Goal: Task Accomplishment & Management: Understand process/instructions

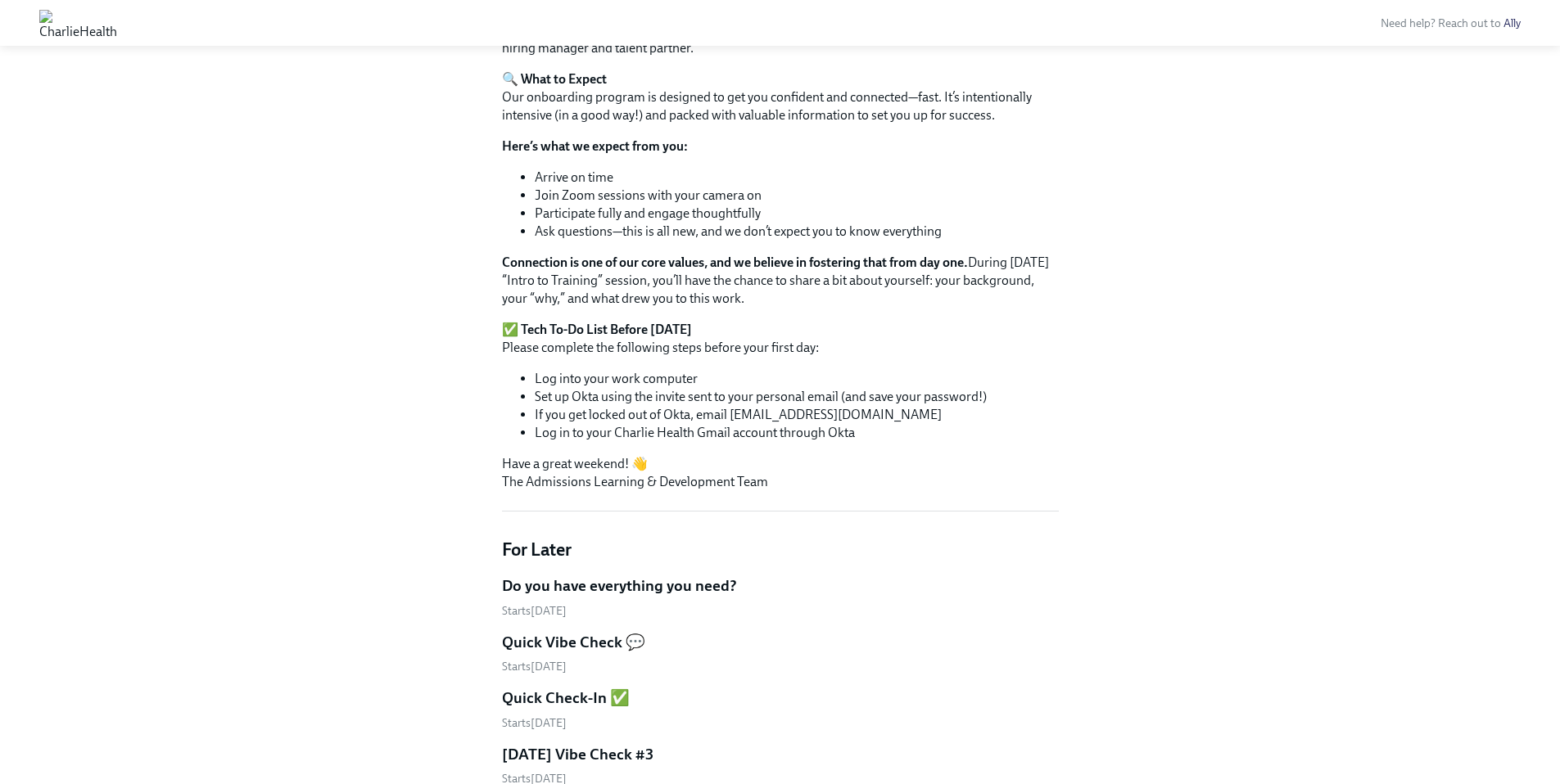
scroll to position [572, 0]
click at [117, 22] on img at bounding box center [78, 23] width 78 height 26
click at [117, 25] on img at bounding box center [78, 23] width 78 height 26
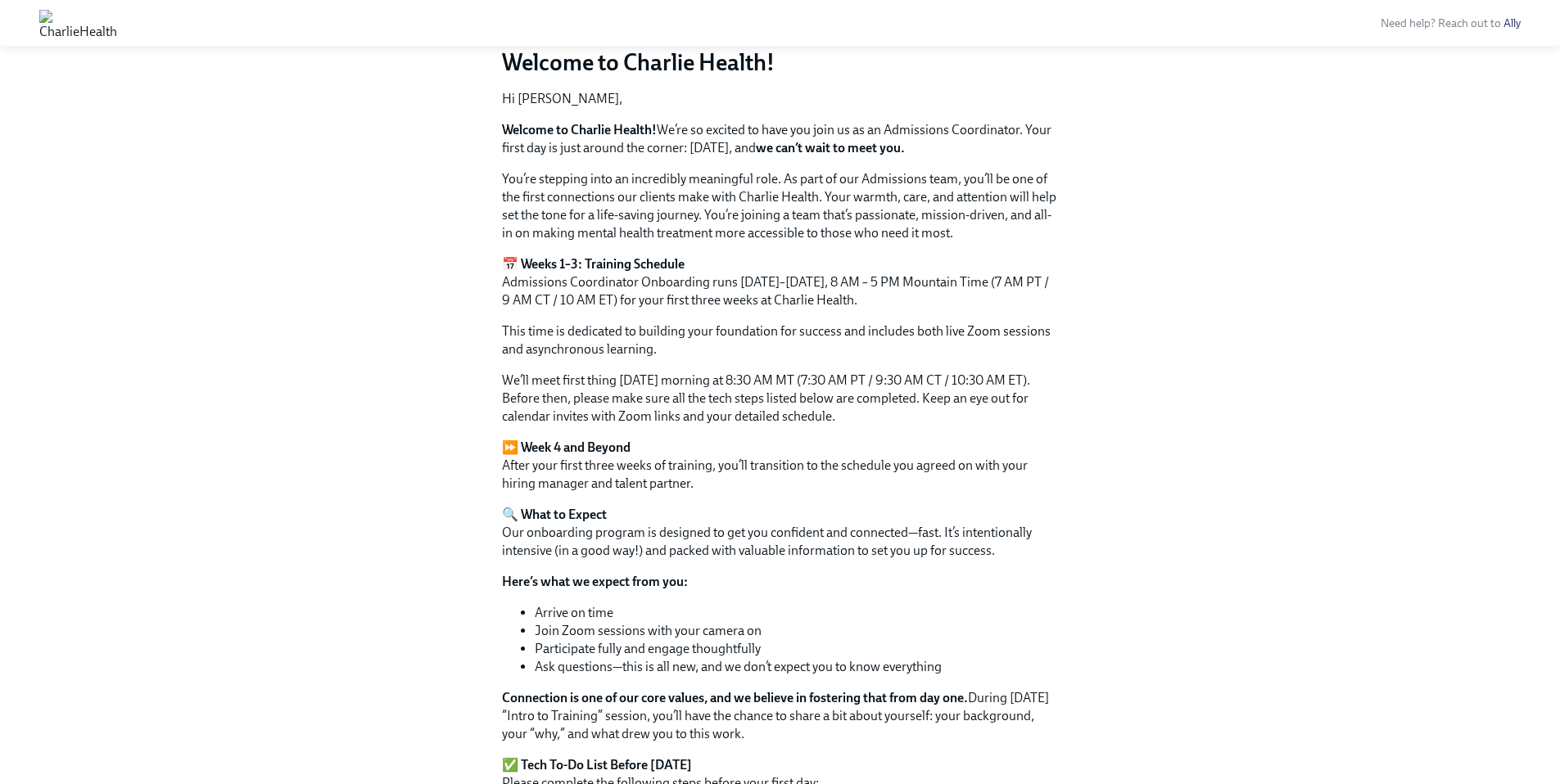
scroll to position [0, 0]
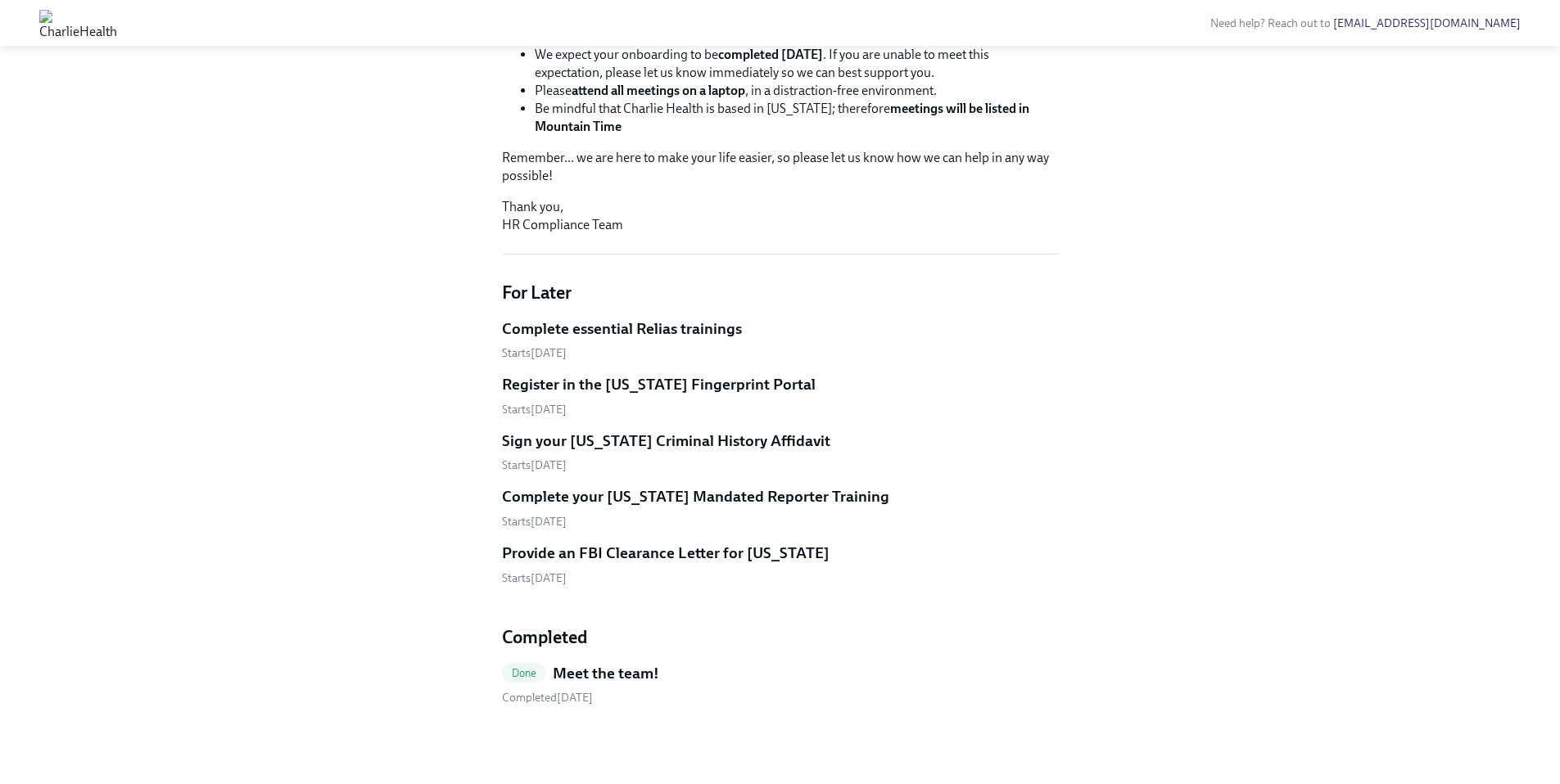
scroll to position [542, 0]
click at [557, 334] on h5 "Complete essential Relias trainings" at bounding box center [622, 329] width 240 height 21
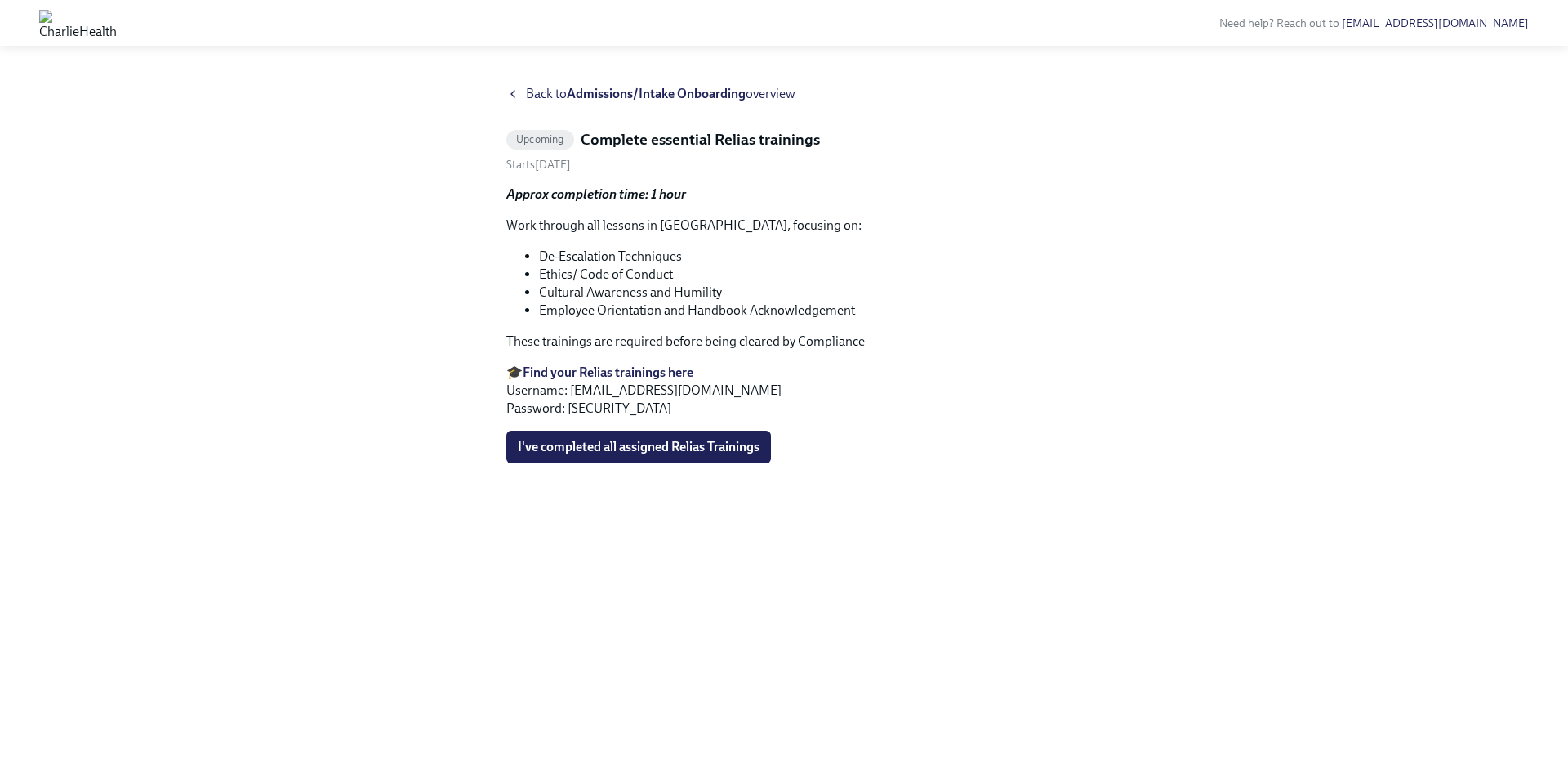
click at [624, 371] on strong "Find your Relias trainings here" at bounding box center [607, 373] width 170 height 16
click at [523, 92] on div "Back to Admissions/Intake Onboarding overview" at bounding box center [784, 94] width 555 height 18
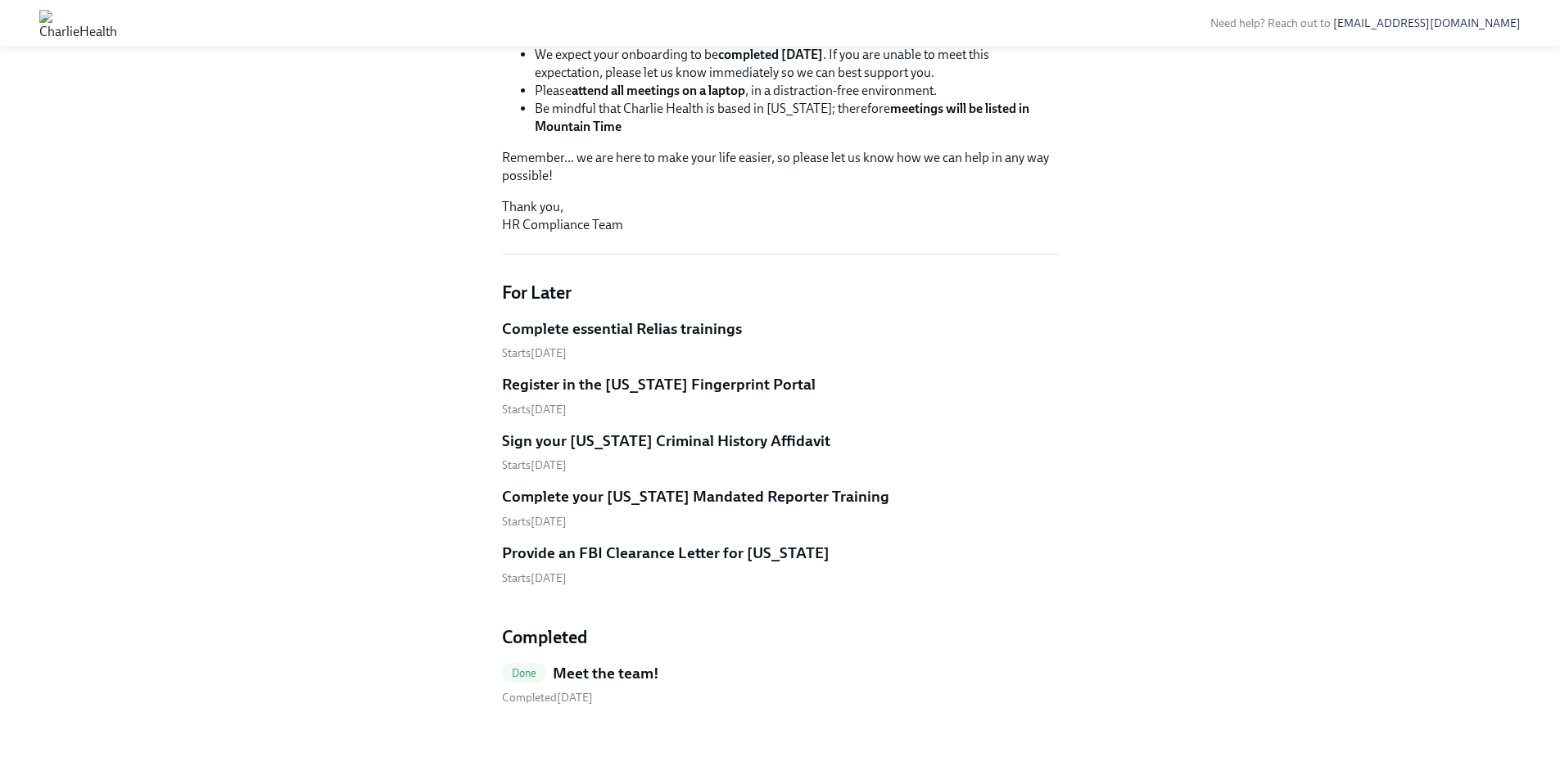
scroll to position [514, 0]
click at [565, 395] on h5 "Register in the [US_STATE] Fingerprint Portal" at bounding box center [659, 385] width 314 height 21
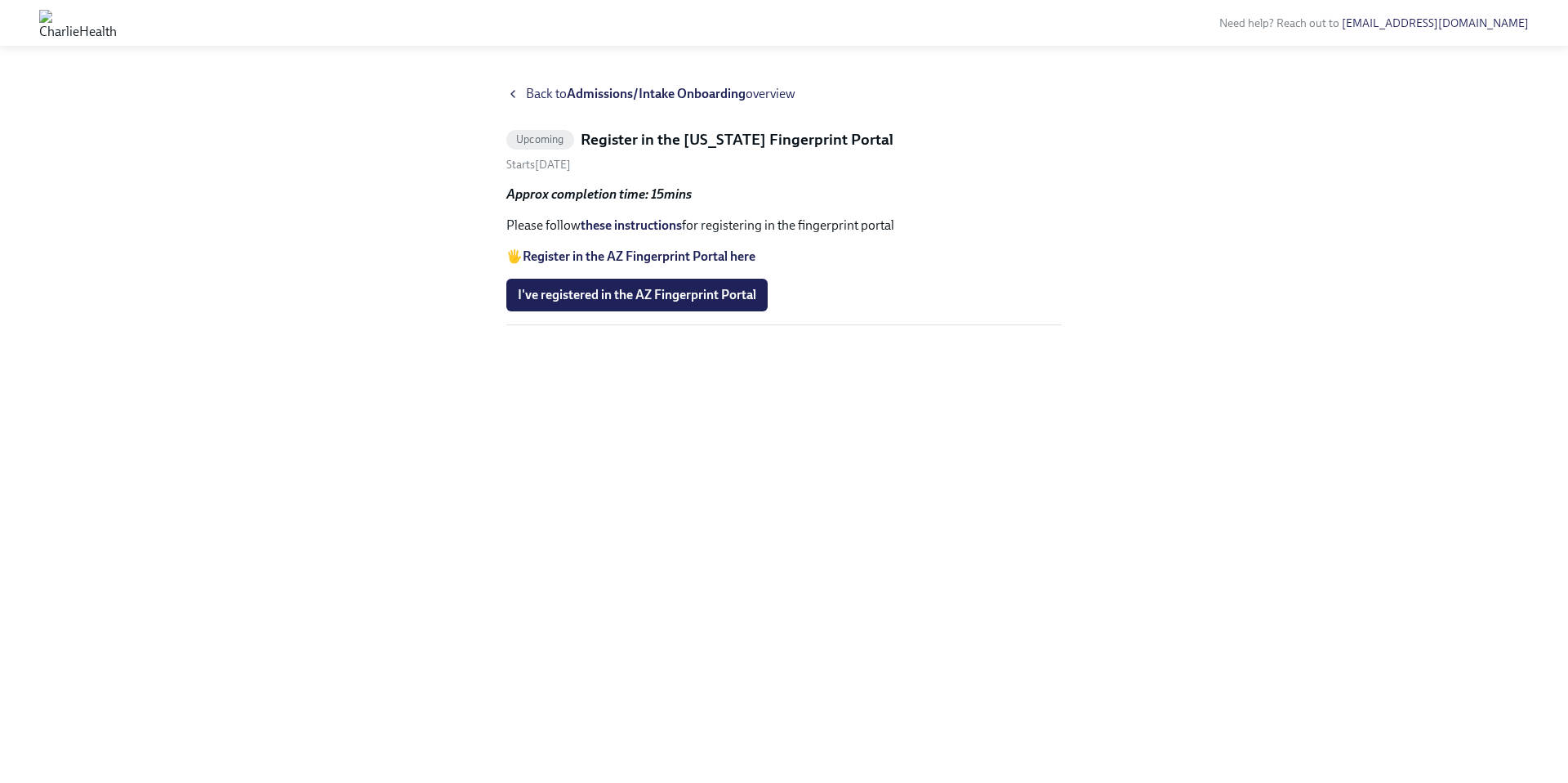
click at [552, 93] on span "Back to Admissions/Intake Onboarding overview" at bounding box center [661, 94] width 269 height 18
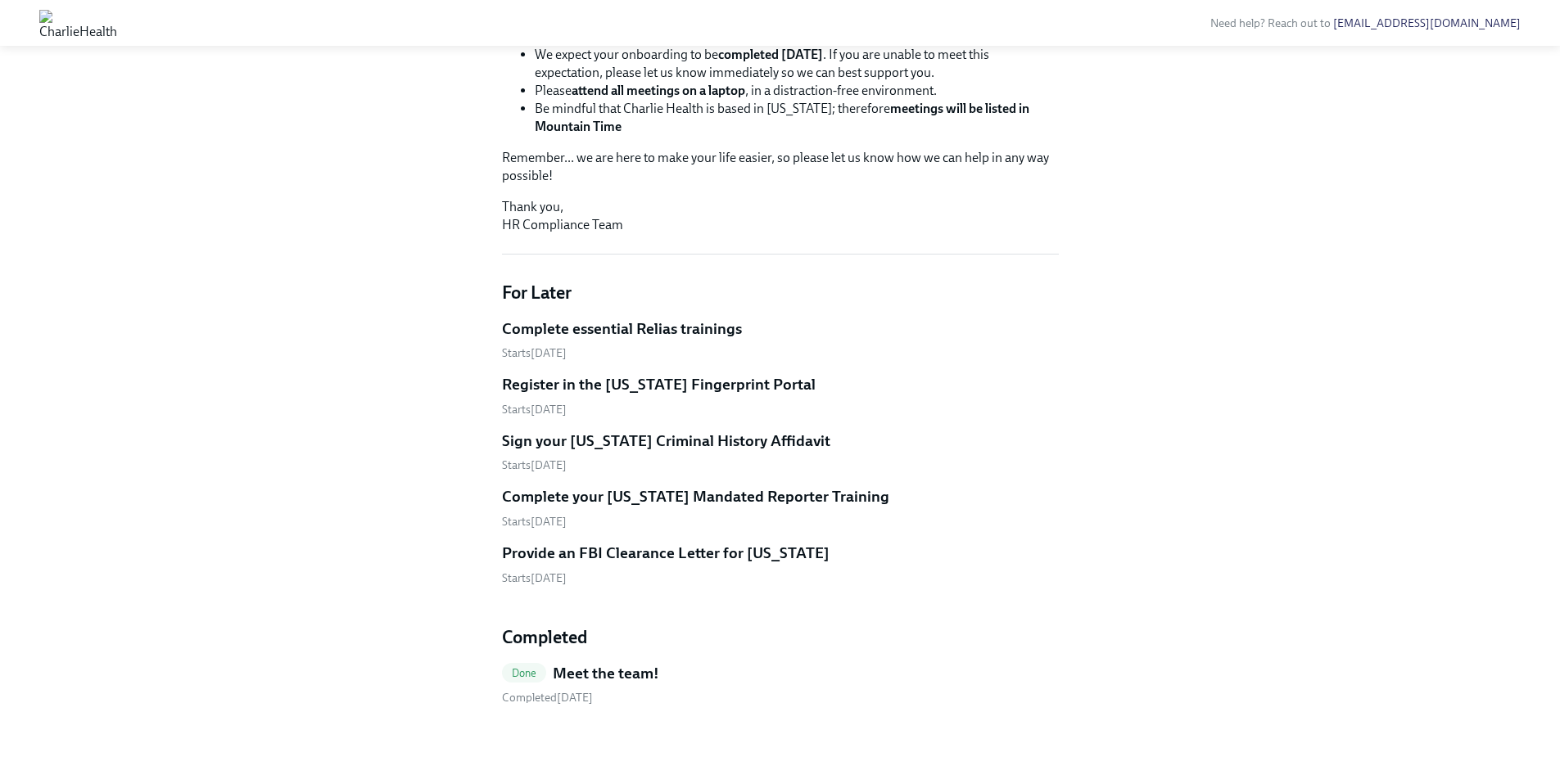
scroll to position [542, 0]
click at [694, 499] on h5 "Complete your [US_STATE] Mandated Reporter Training" at bounding box center [696, 496] width 388 height 21
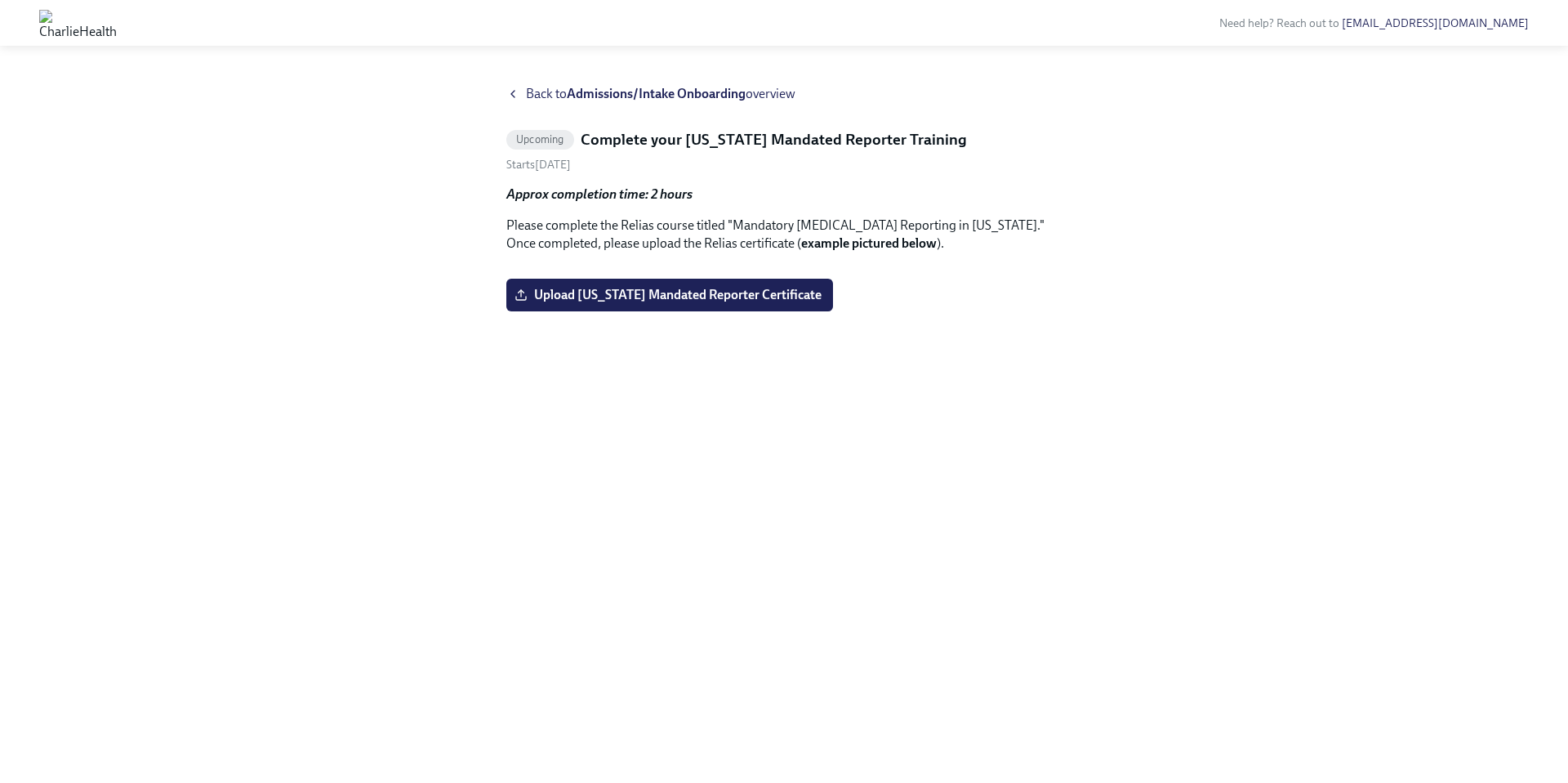
click at [545, 96] on span "Back to Admissions/Intake Onboarding overview" at bounding box center [661, 94] width 269 height 18
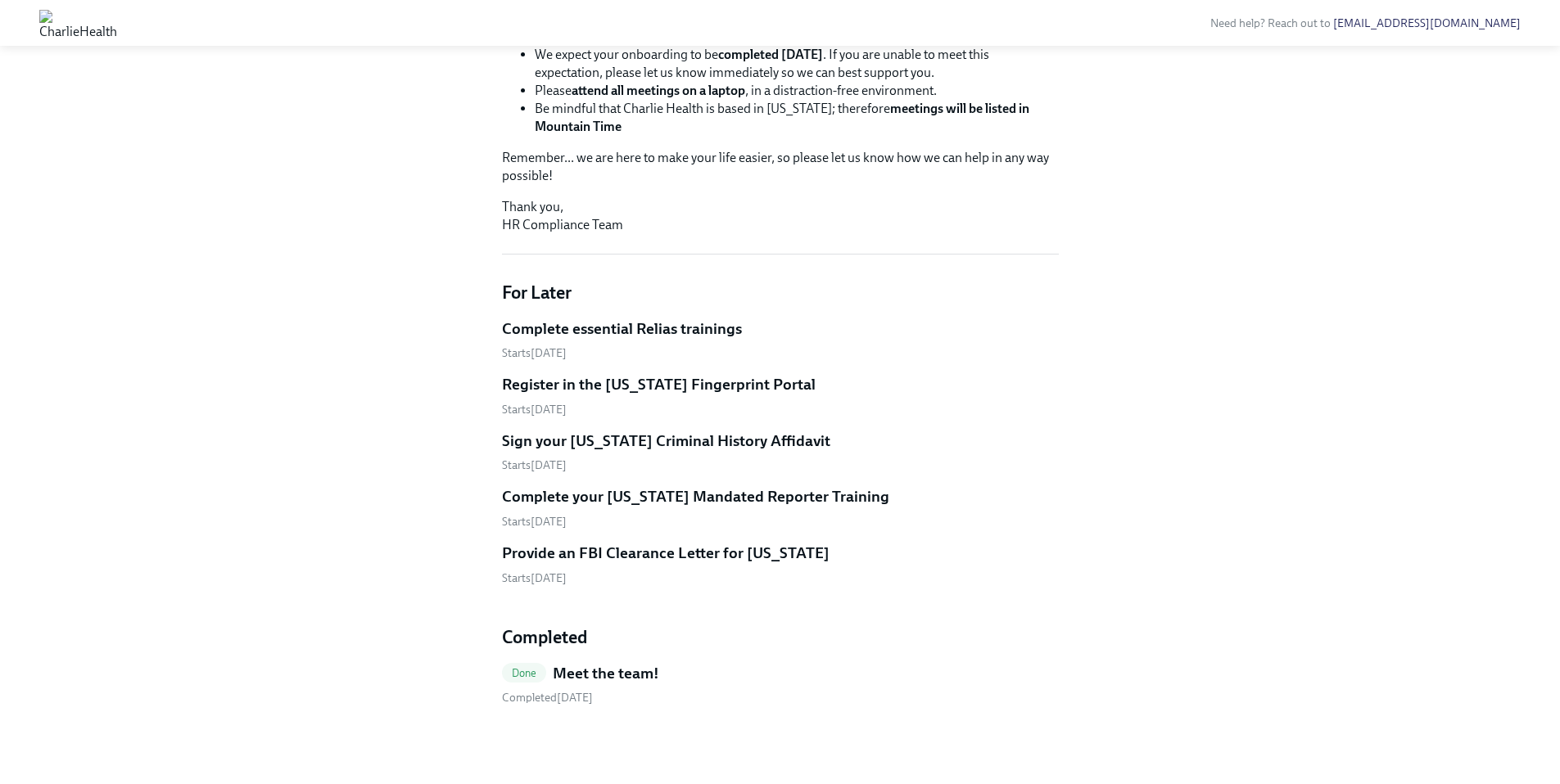
scroll to position [542, 0]
click at [656, 440] on h5 "Sign your [US_STATE] Criminal History Affidavit" at bounding box center [666, 440] width 329 height 21
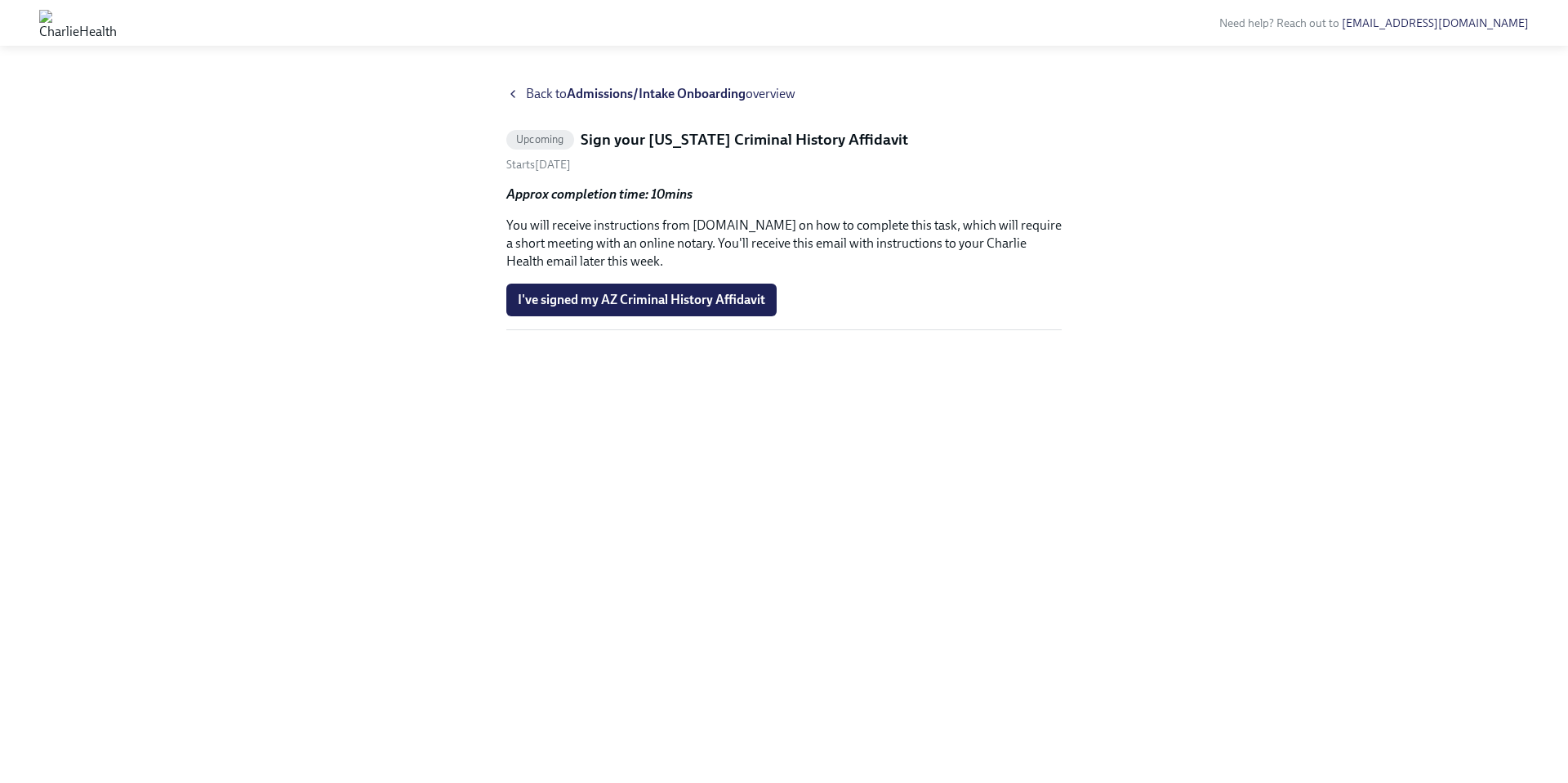
click at [529, 99] on span "Back to Admissions/Intake Onboarding overview" at bounding box center [661, 94] width 269 height 18
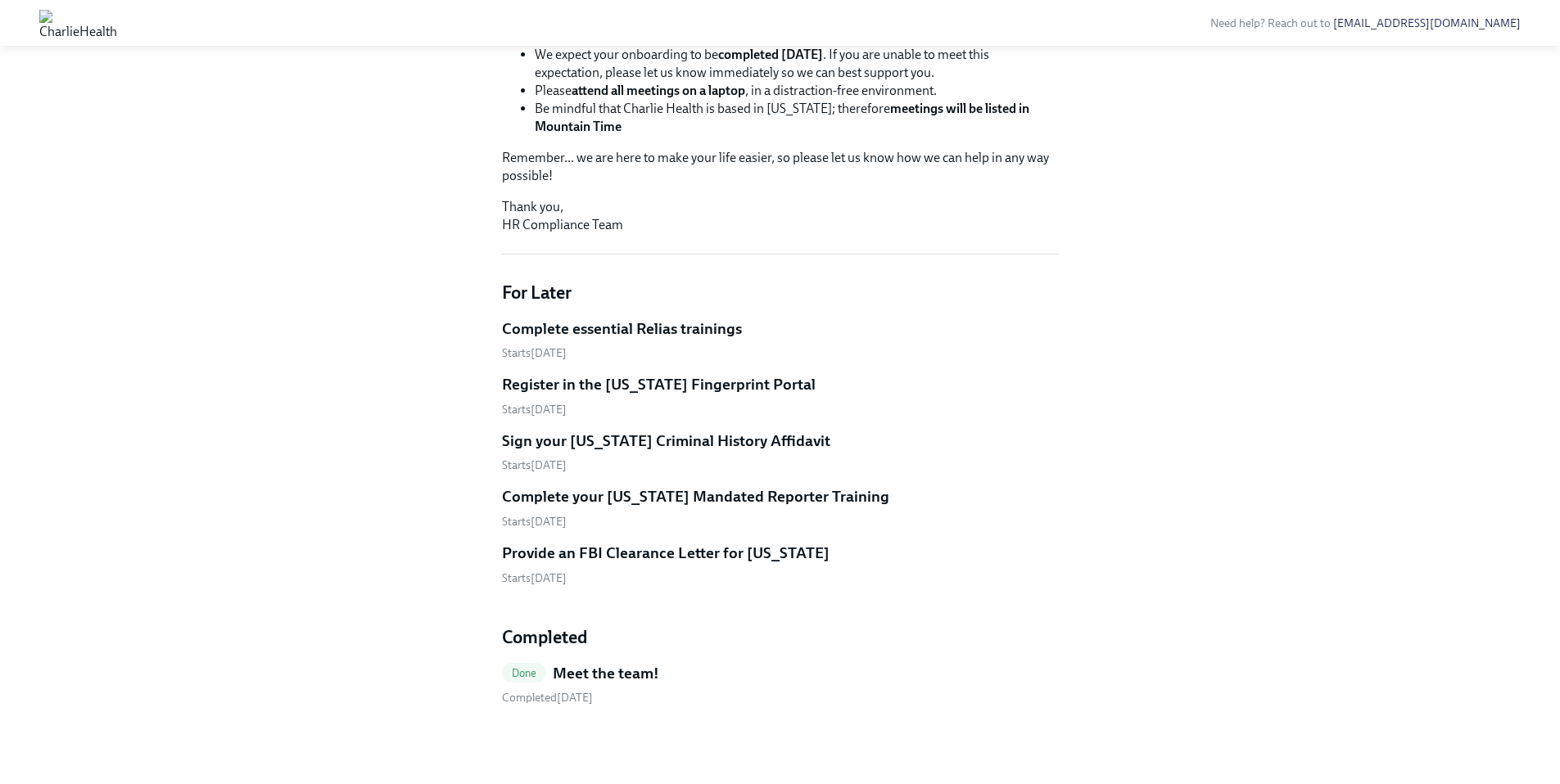
scroll to position [542, 0]
click at [603, 386] on h5 "Register in the [US_STATE] Fingerprint Portal" at bounding box center [659, 385] width 314 height 21
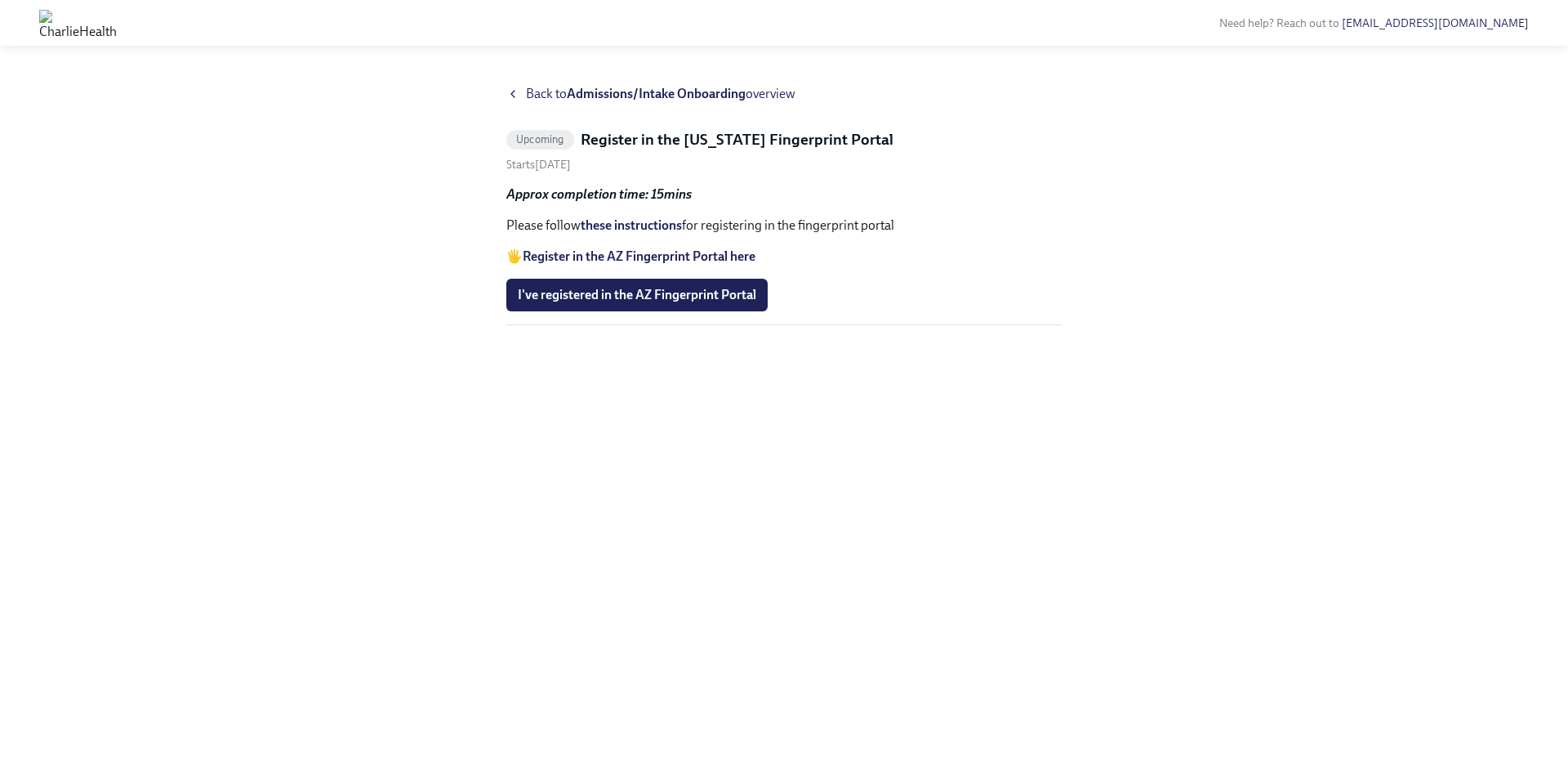
click at [675, 256] on strong "Register in the AZ Fingerprint Portal here" at bounding box center [639, 256] width 233 height 16
